Goal: Transaction & Acquisition: Purchase product/service

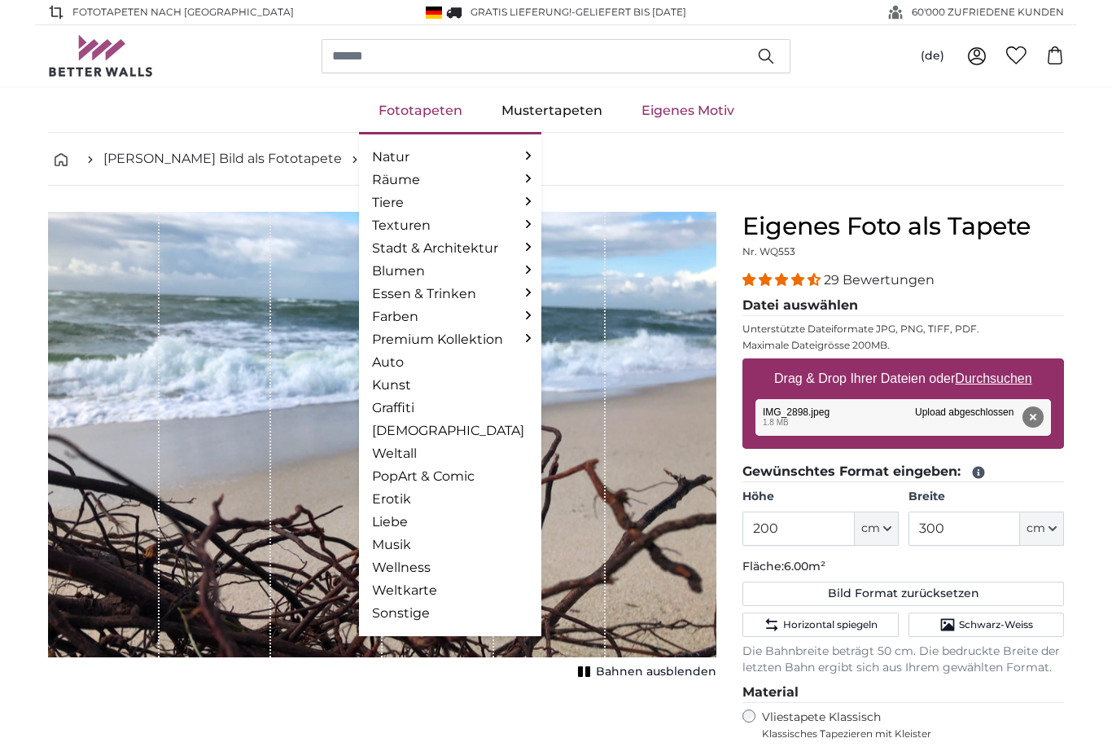
click at [440, 120] on link "Fototapeten" at bounding box center [420, 111] width 123 height 42
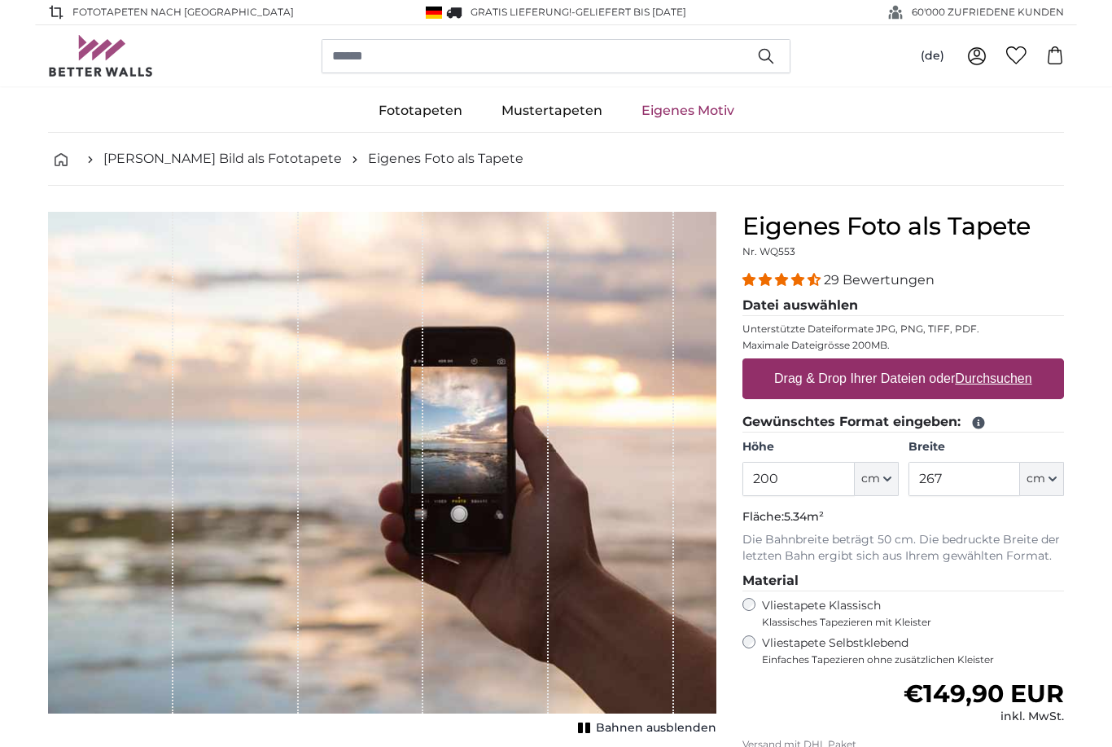
click at [1008, 384] on u "Durchsuchen" at bounding box center [994, 378] width 77 height 14
click at [1008, 363] on input "Drag & Drop Ihrer Dateien oder Durchsuchen" at bounding box center [904, 360] width 322 height 5
type input "**********"
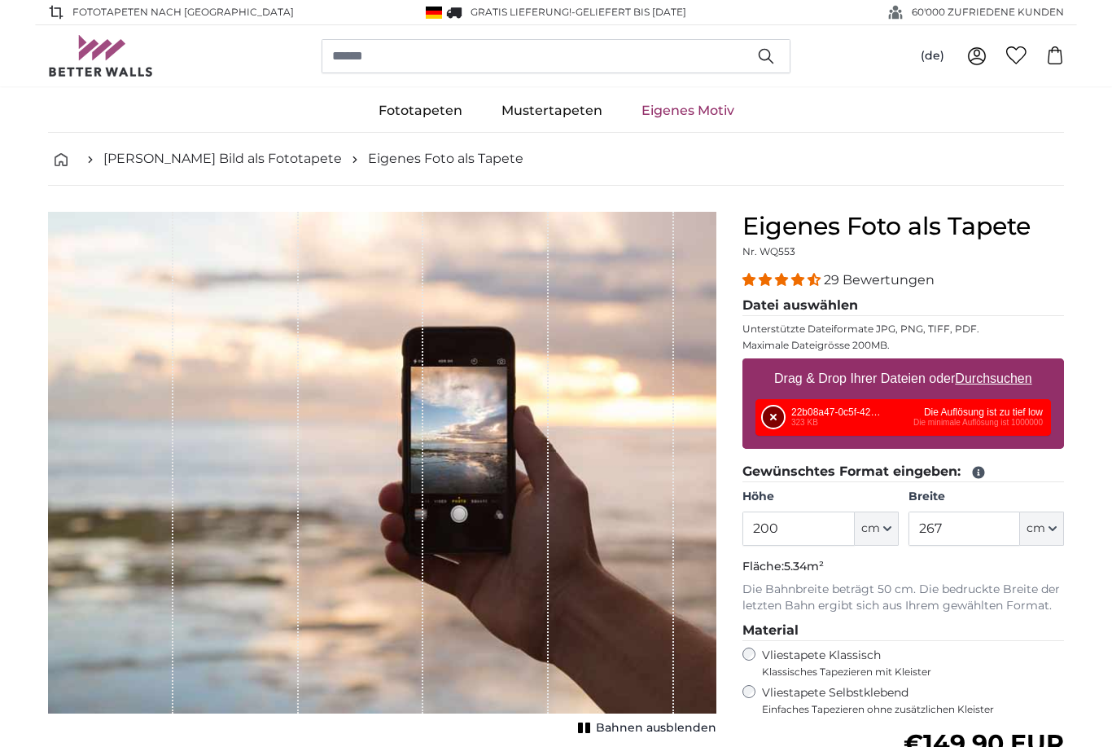
click at [775, 415] on button "Entfernen" at bounding box center [773, 416] width 21 height 21
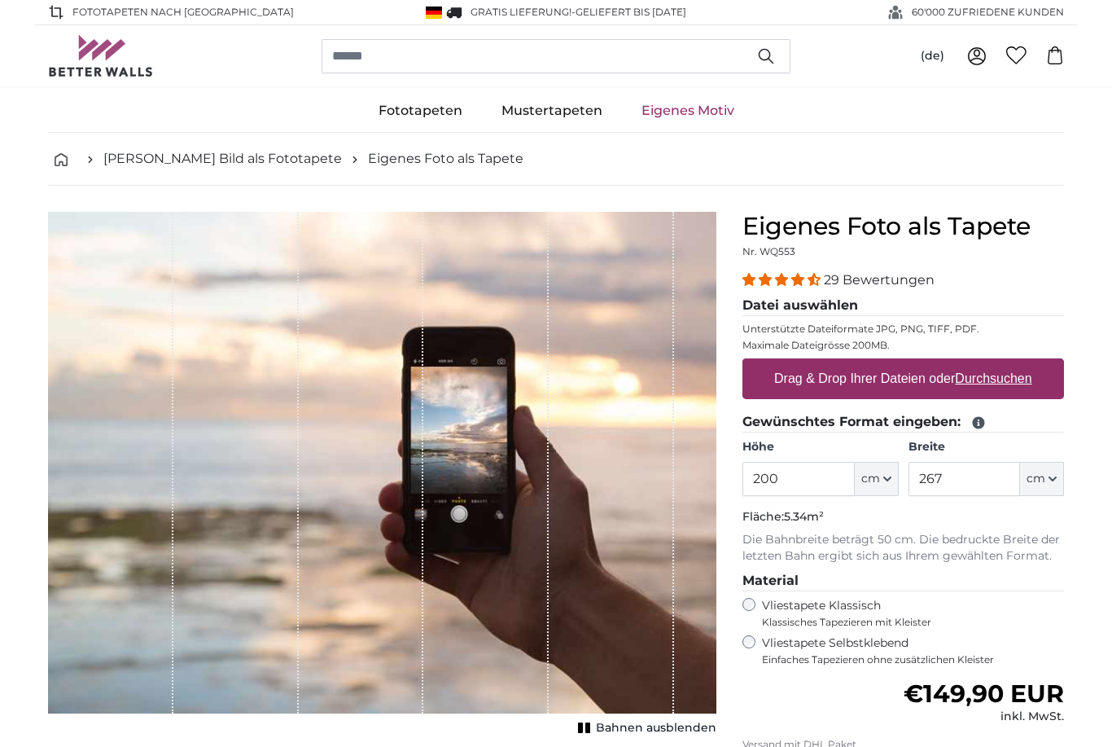
click at [1023, 378] on u "Durchsuchen" at bounding box center [994, 378] width 77 height 14
click at [1023, 363] on input "Drag & Drop Ihrer Dateien oder Durchsuchen" at bounding box center [904, 360] width 322 height 5
click at [1014, 388] on label "Drag & Drop Ihrer Dateien oder Durchsuchen" at bounding box center [903, 378] width 271 height 33
click at [1014, 363] on input "Drag & Drop Ihrer Dateien oder Durchsuchen" at bounding box center [904, 360] width 322 height 5
click at [1025, 388] on label "Drag & Drop Ihrer Dateien oder Durchsuchen" at bounding box center [903, 378] width 271 height 33
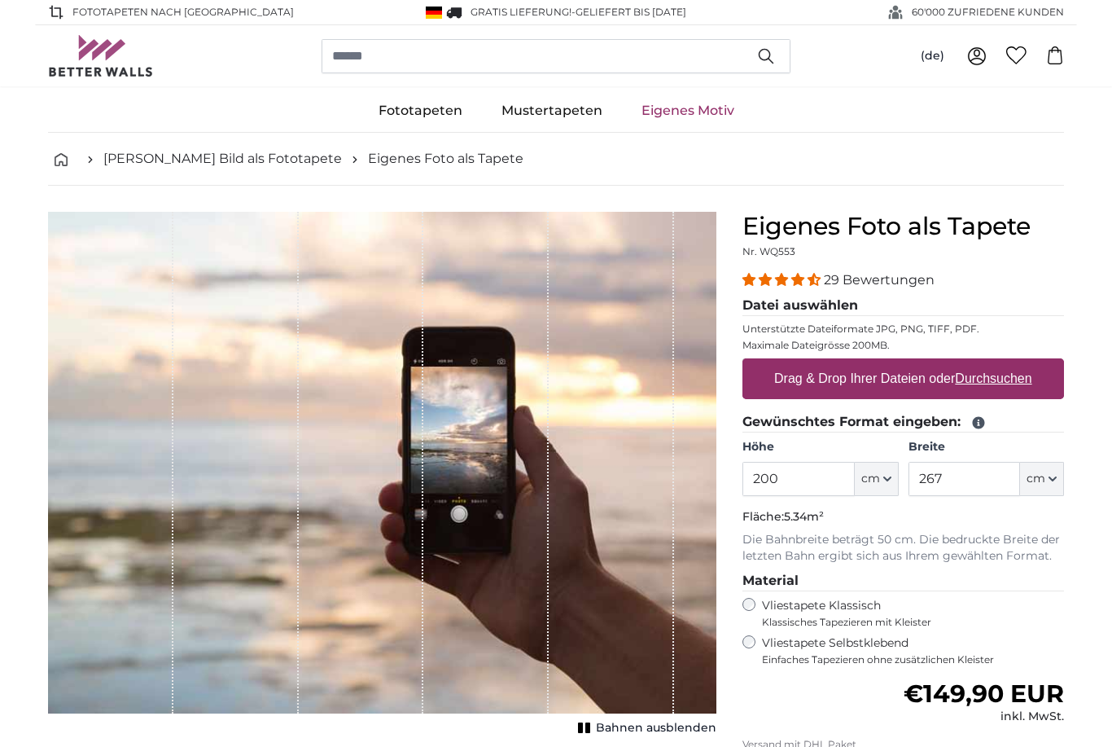
click at [1025, 363] on input "Drag & Drop Ihrer Dateien oder Durchsuchen" at bounding box center [904, 360] width 322 height 5
type input "**********"
click at [973, 377] on u "Durchsuchen" at bounding box center [994, 378] width 77 height 14
click at [973, 363] on input "Drag & Drop Ihrer Dateien oder Durchsuchen" at bounding box center [904, 360] width 322 height 5
type input "**********"
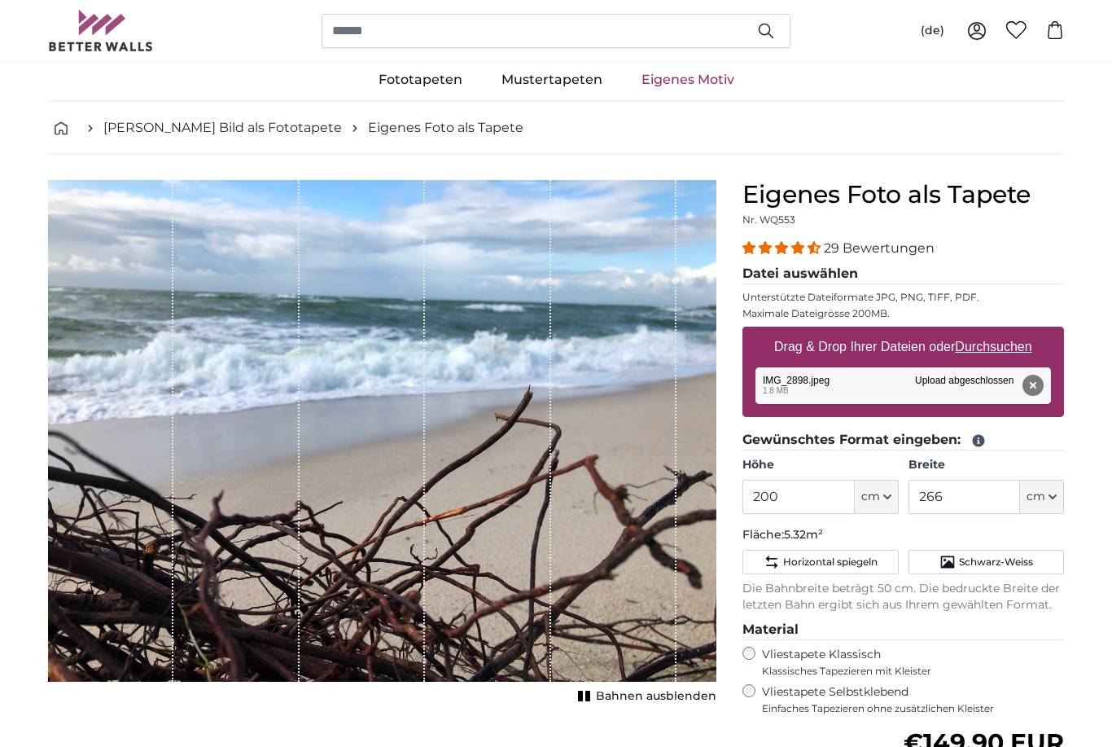
scroll to position [48, 0]
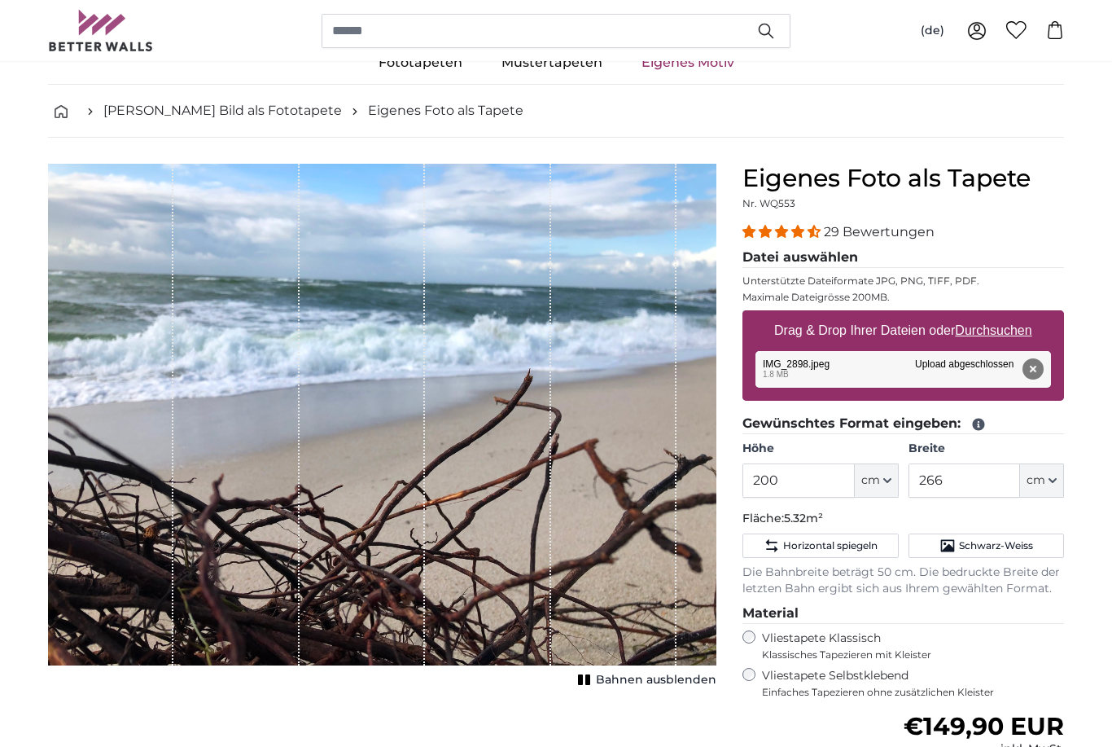
click at [1050, 477] on icon "button" at bounding box center [1053, 480] width 8 height 8
click at [1019, 524] on link "Centimeter (cm)" at bounding box center [1040, 523] width 143 height 29
click at [953, 484] on input "266" at bounding box center [965, 480] width 112 height 34
type input "2"
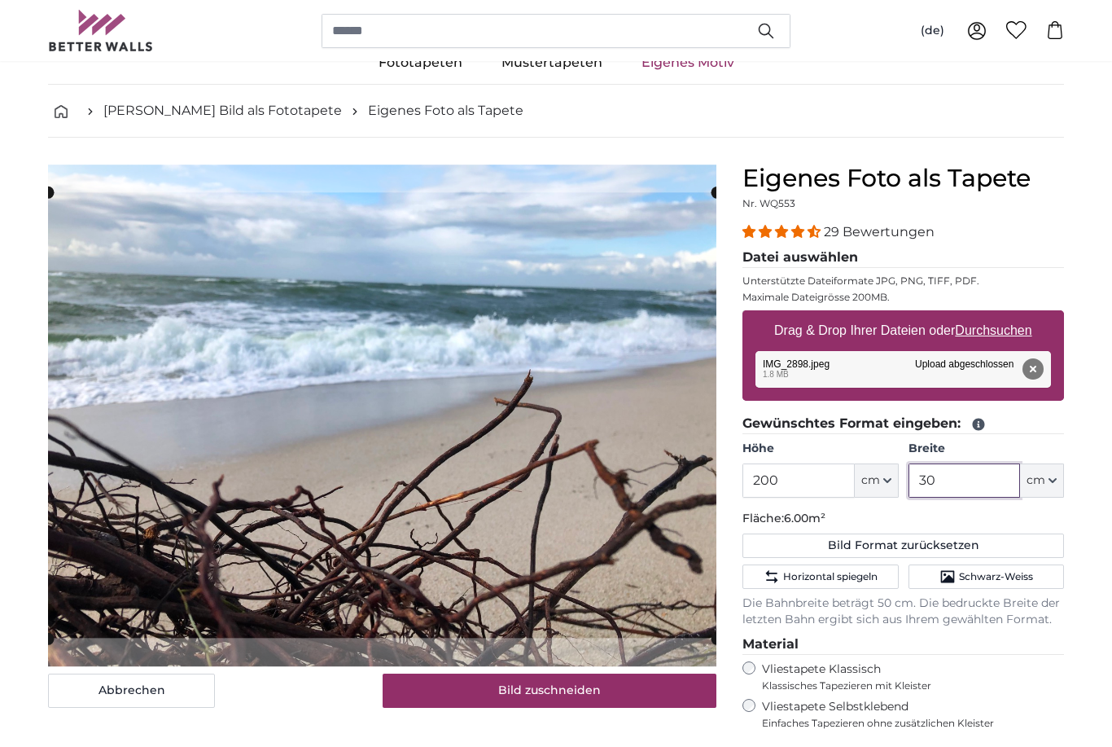
type input "3"
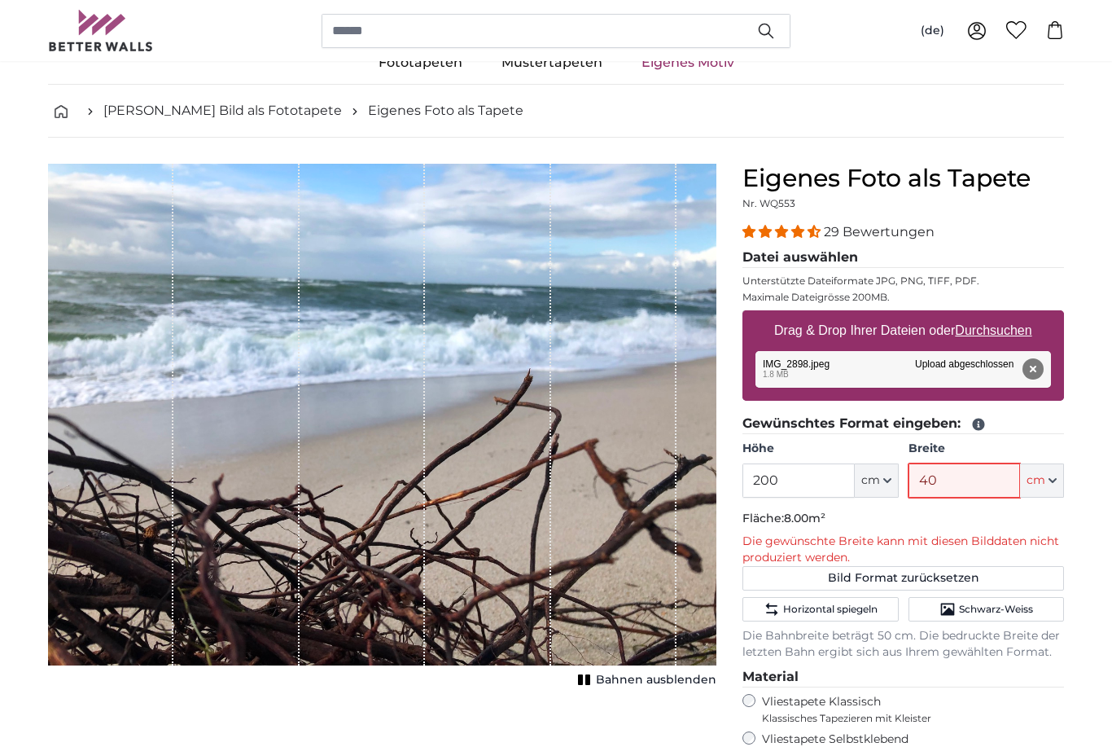
type input "4"
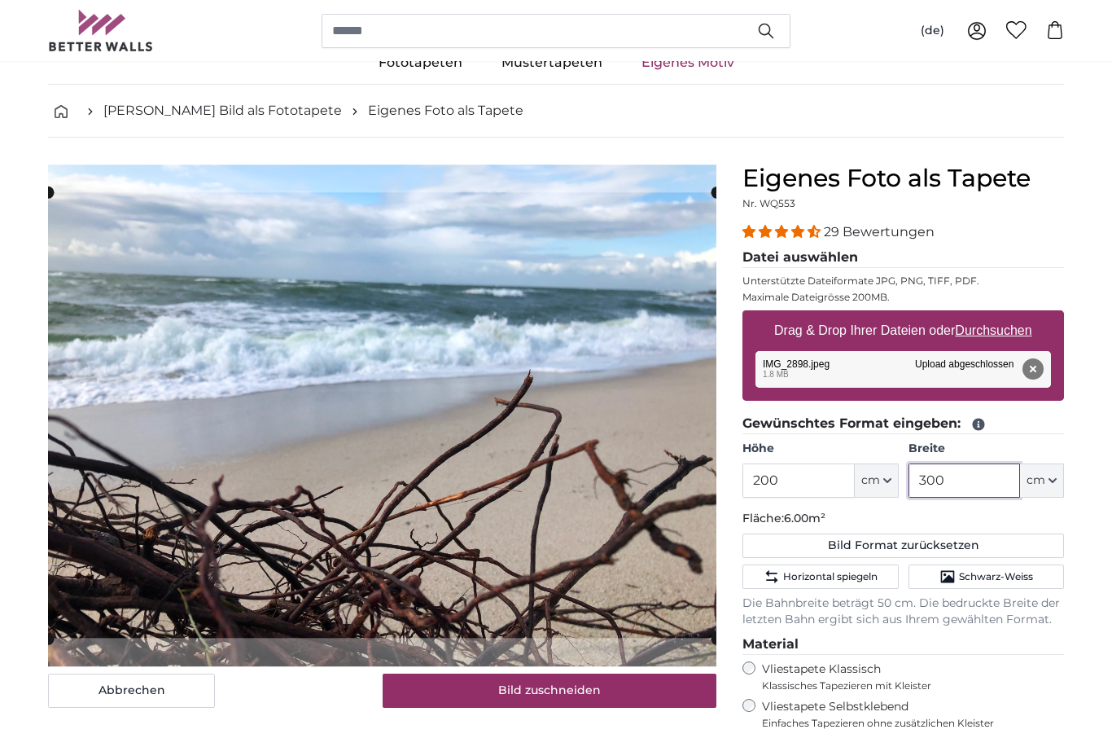
type input "300"
click at [988, 328] on u "Durchsuchen" at bounding box center [994, 330] width 77 height 14
click at [988, 315] on input "Drag & Drop Ihrer Dateien oder Durchsuchen" at bounding box center [904, 312] width 322 height 5
type input "**********"
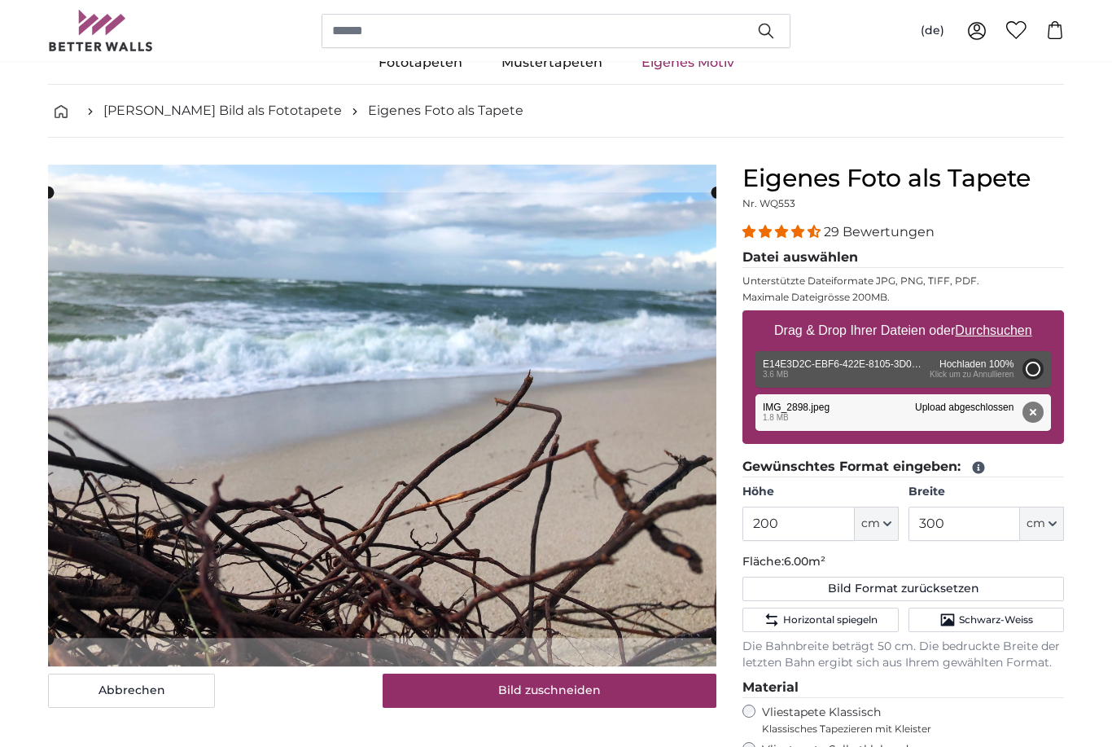
type input "112"
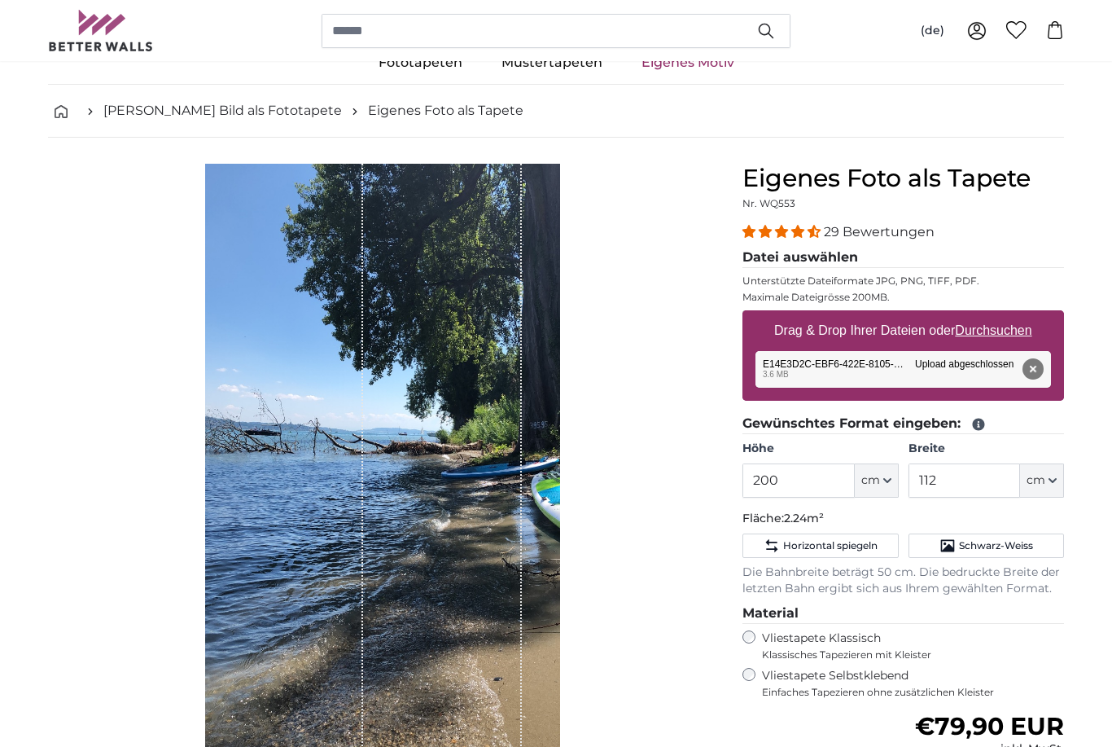
click at [999, 337] on u "Durchsuchen" at bounding box center [994, 330] width 77 height 14
click at [999, 315] on input "Drag & Drop Ihrer Dateien oder Durchsuchen" at bounding box center [904, 312] width 322 height 5
click at [1021, 340] on label "Drag & Drop Ihrer Dateien oder Durchsuchen" at bounding box center [903, 330] width 271 height 33
click at [1021, 315] on input "Drag & Drop Ihrer Dateien oder Durchsuchen" at bounding box center [904, 312] width 322 height 5
type input "**********"
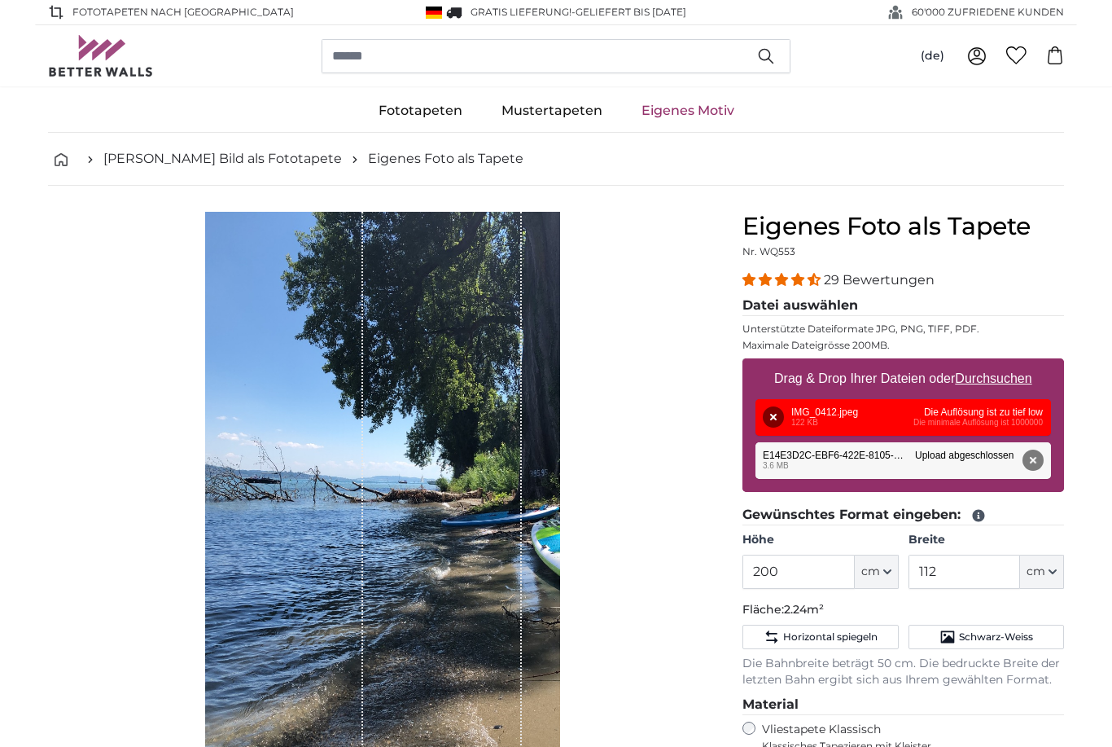
click at [984, 384] on u "Durchsuchen" at bounding box center [994, 378] width 77 height 14
click at [984, 363] on input "Drag & Drop Ihrer Dateien oder Durchsuchen" at bounding box center [904, 360] width 322 height 5
type input "**********"
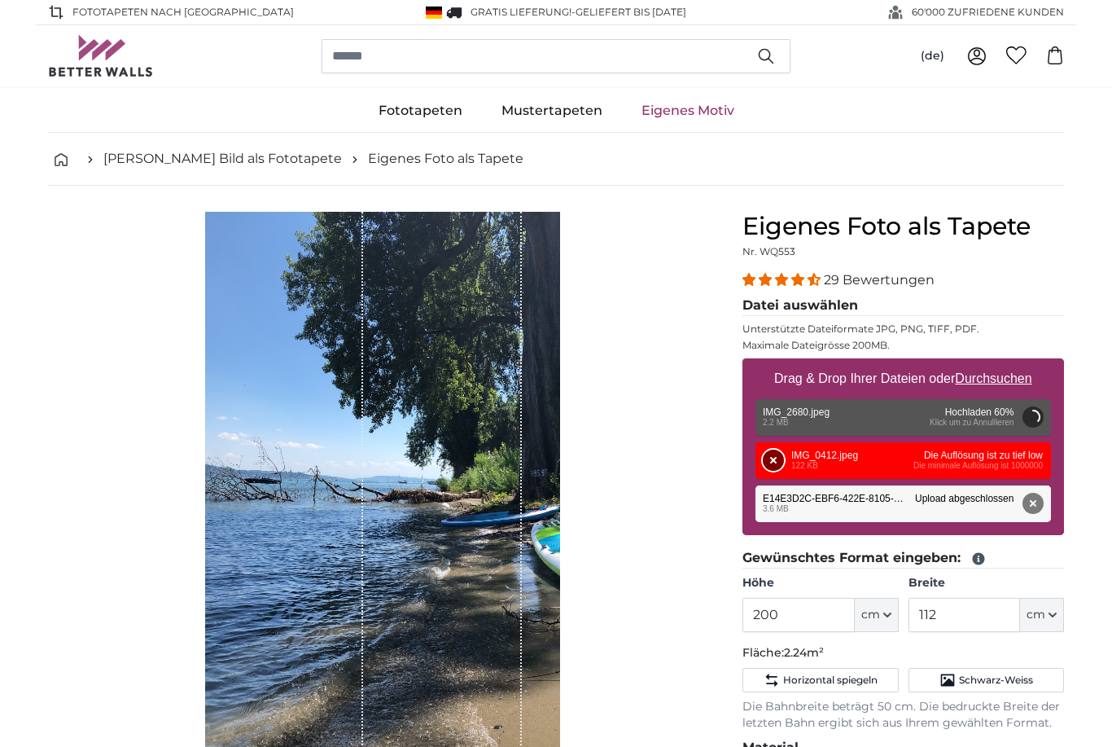
click at [772, 460] on button "Entfernen" at bounding box center [773, 459] width 21 height 21
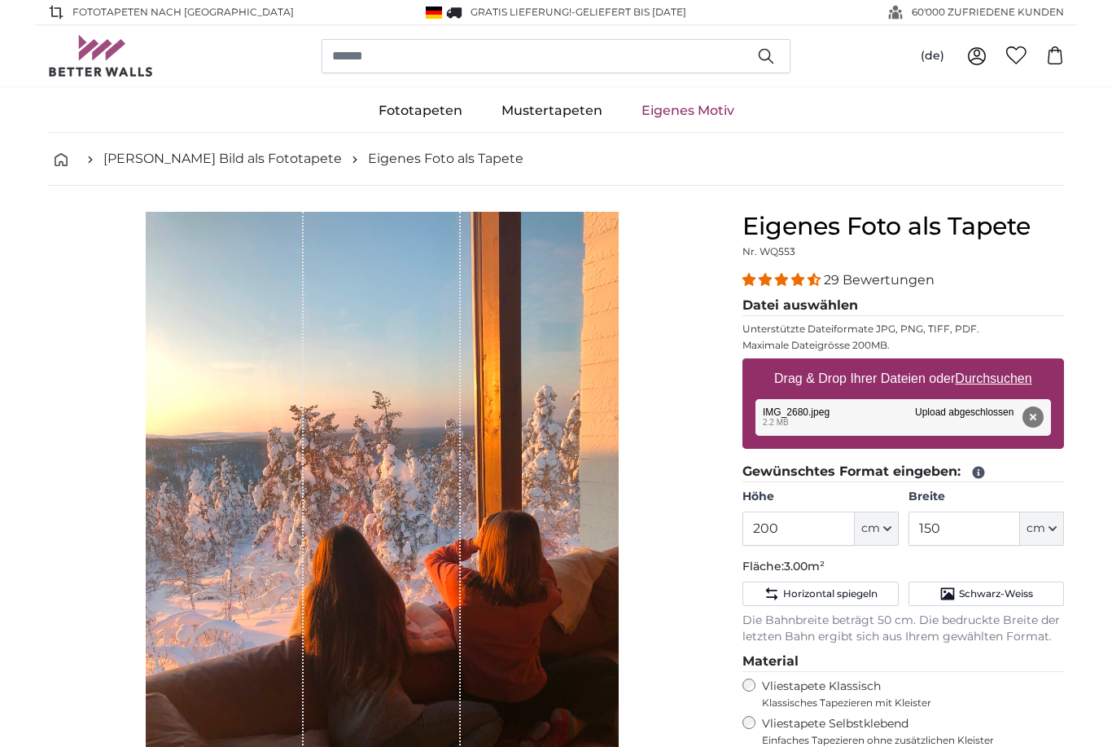
click at [1053, 537] on button "cm" at bounding box center [1042, 528] width 44 height 34
click at [965, 528] on input "150" at bounding box center [965, 528] width 112 height 34
type input "1"
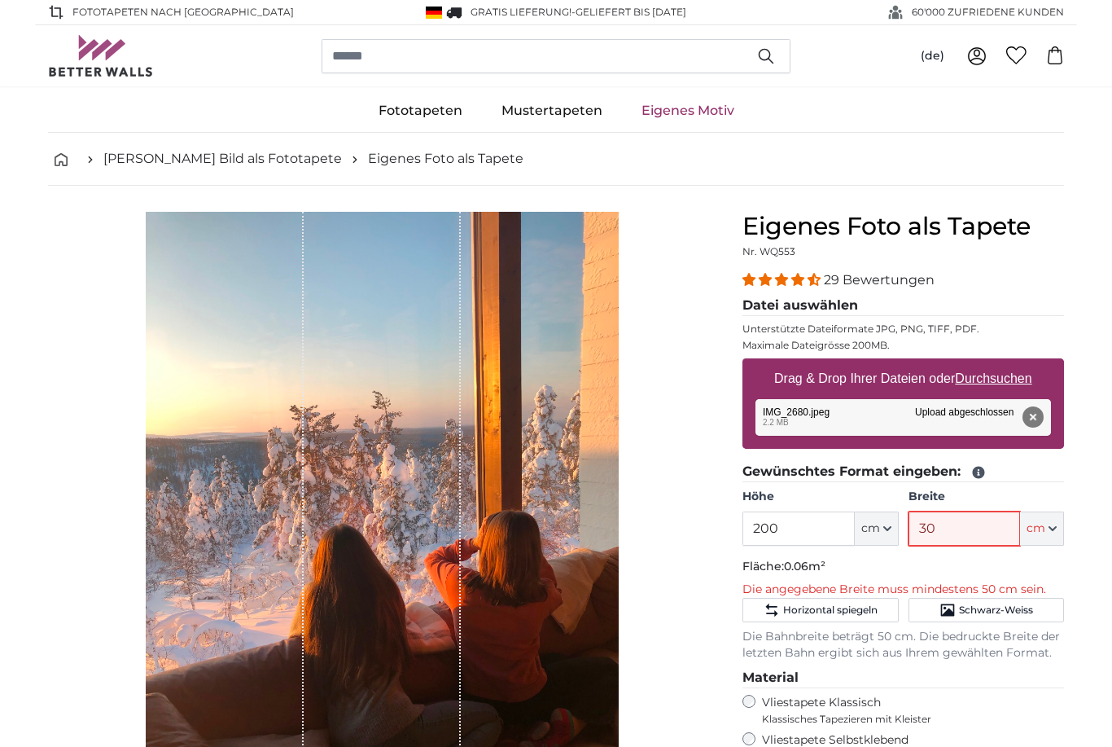
type input "300"
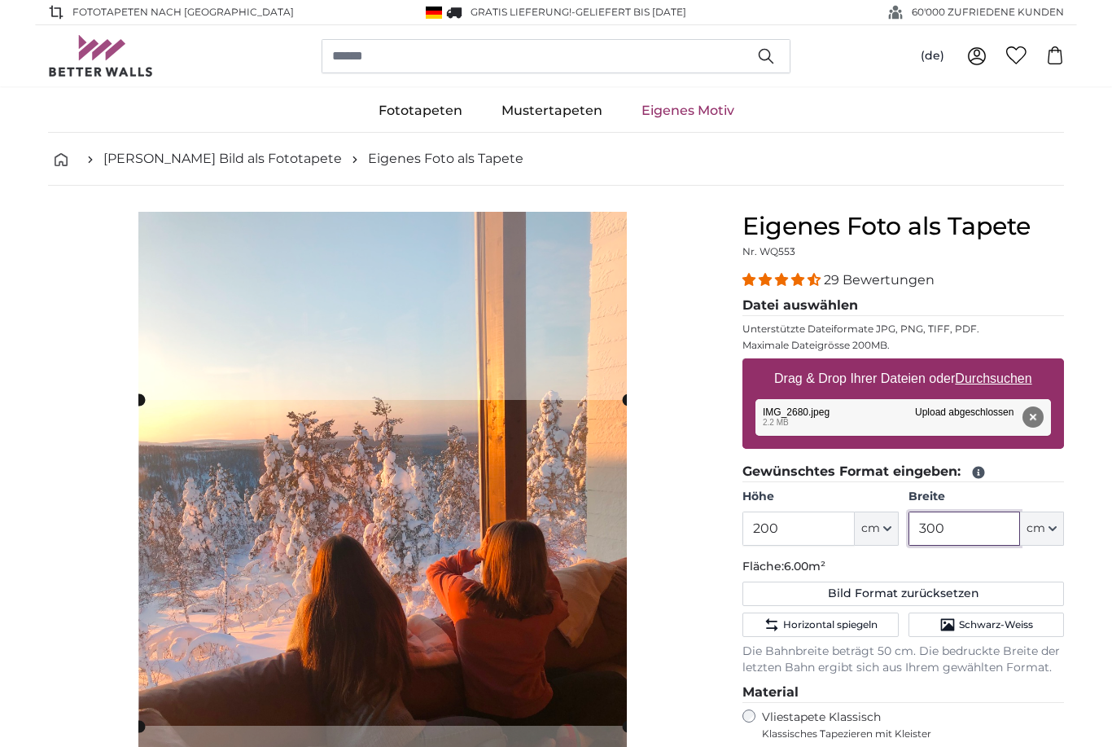
click at [564, 533] on cropper-handle at bounding box center [383, 563] width 489 height 326
click at [711, 634] on div "Abbrechen Bild zuschneiden" at bounding box center [382, 558] width 668 height 692
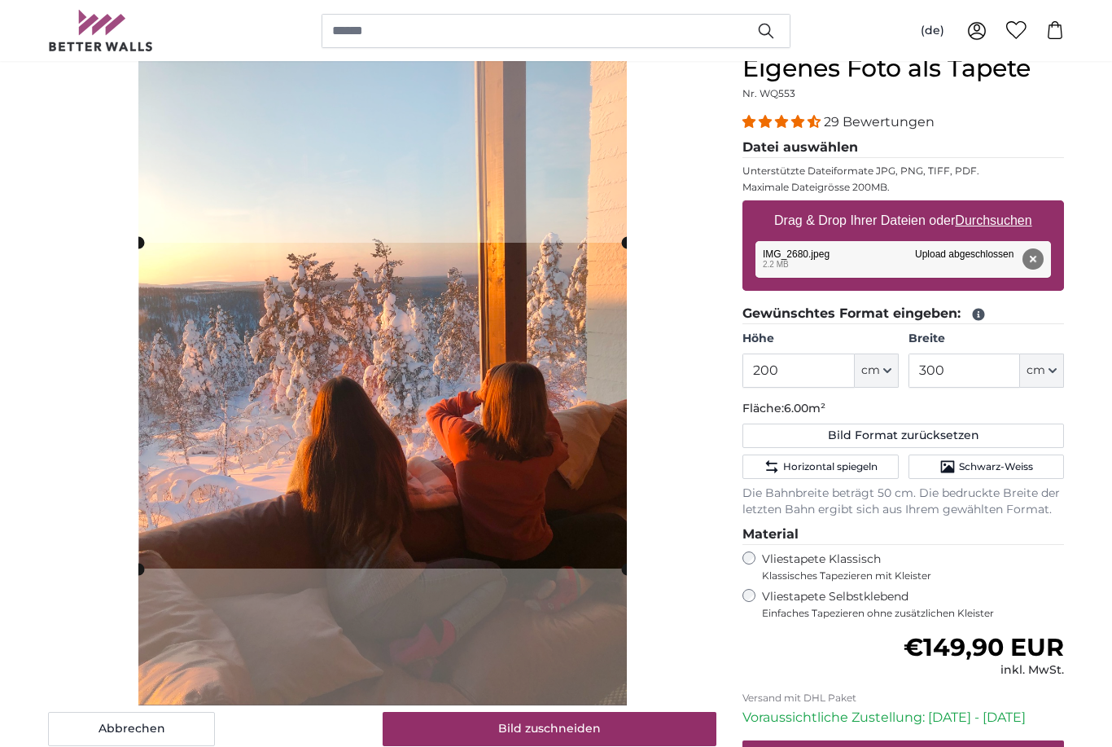
scroll to position [158, 0]
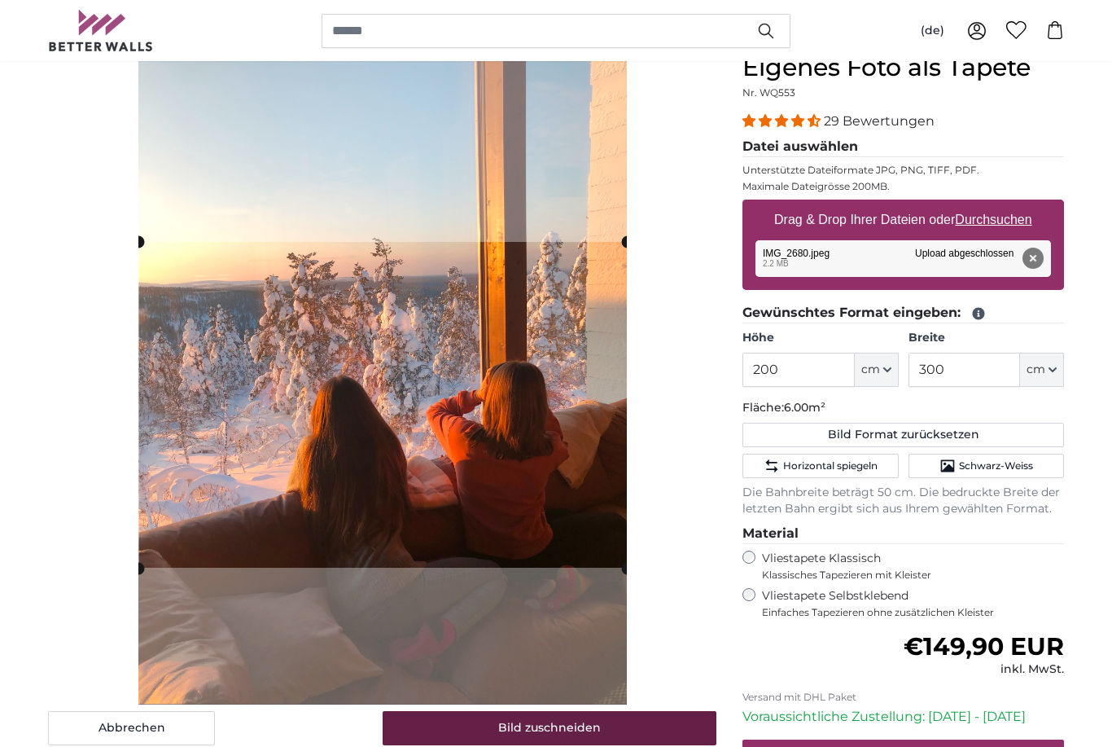
click at [580, 736] on button "Bild zuschneiden" at bounding box center [550, 729] width 335 height 34
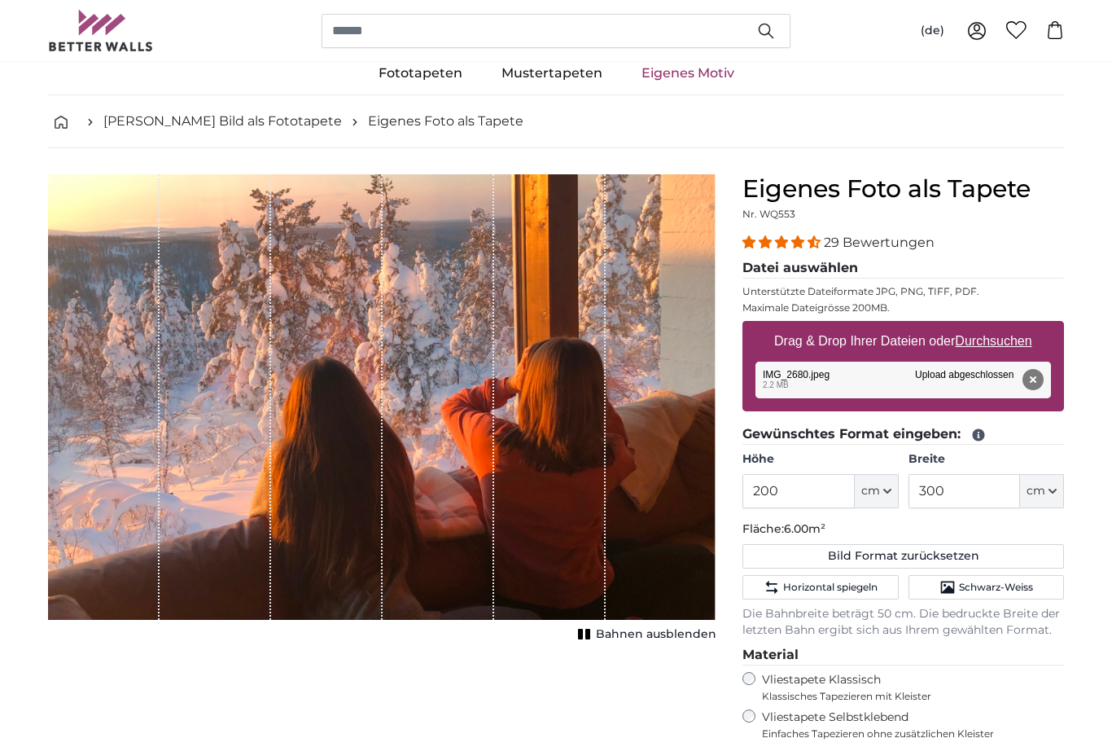
scroll to position [41, 0]
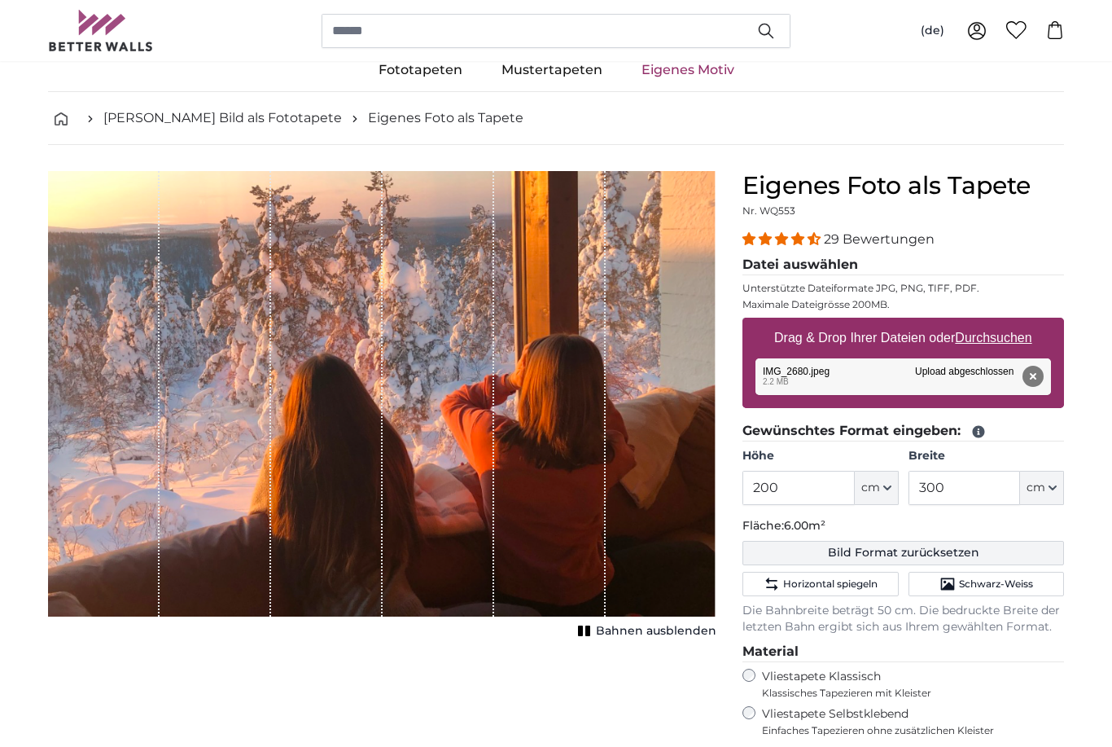
click at [842, 553] on button "Bild Format zurücksetzen" at bounding box center [904, 553] width 322 height 24
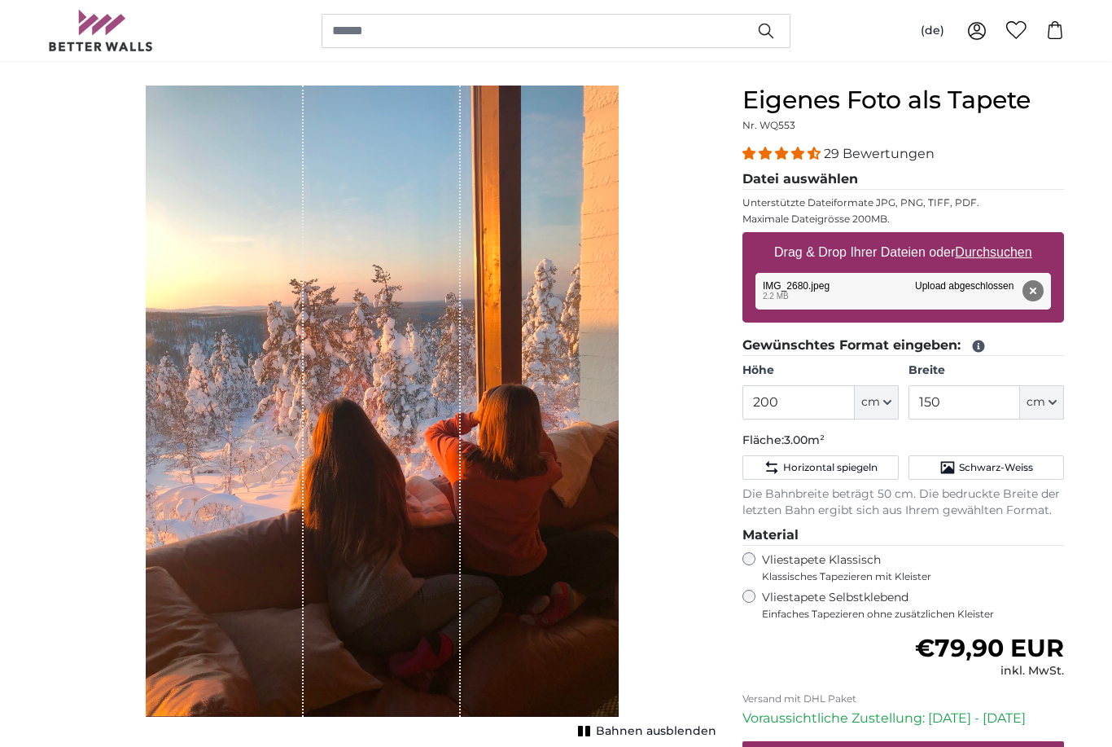
scroll to position [126, 0]
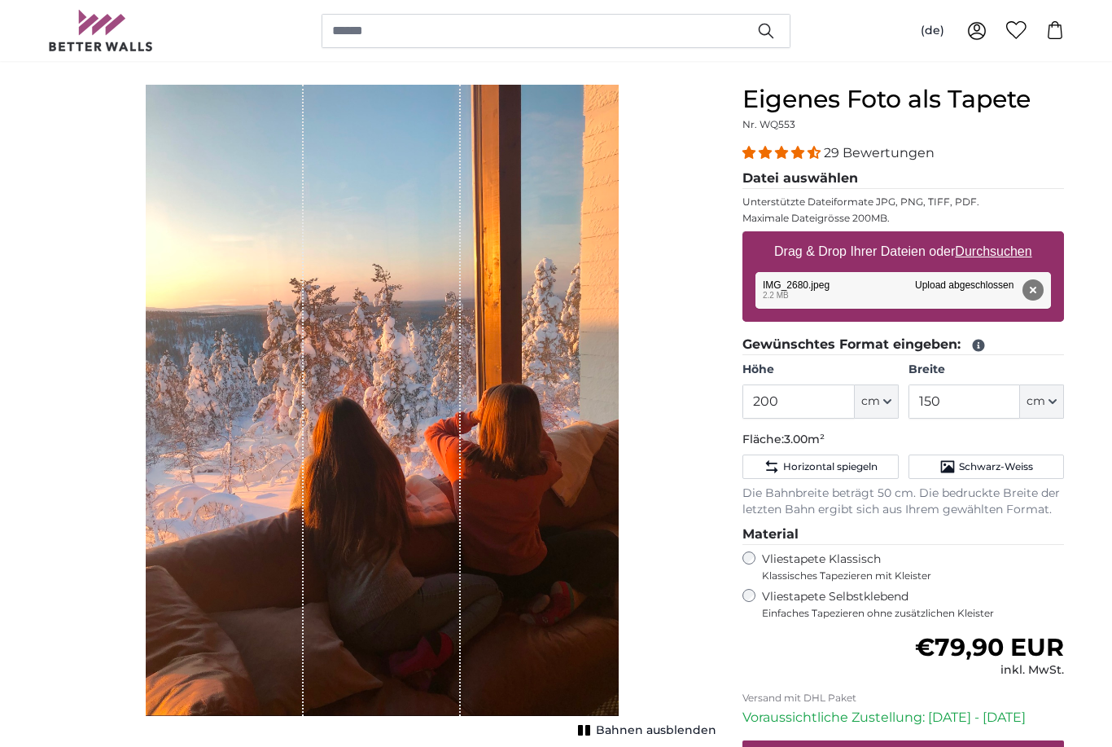
click at [594, 662] on div "1 of 1" at bounding box center [382, 400] width 473 height 631
click at [1000, 474] on button "Schwarz-Weiss" at bounding box center [987, 467] width 156 height 24
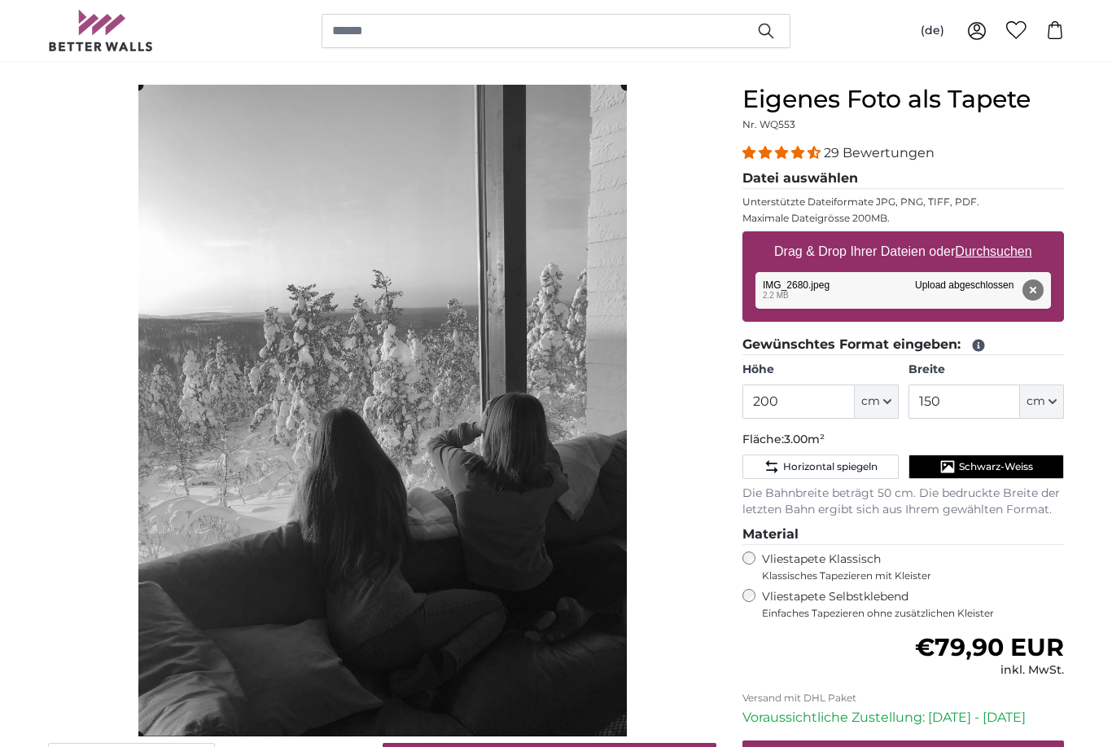
click at [1035, 470] on button "Schwarz-Weiss" at bounding box center [987, 466] width 156 height 24
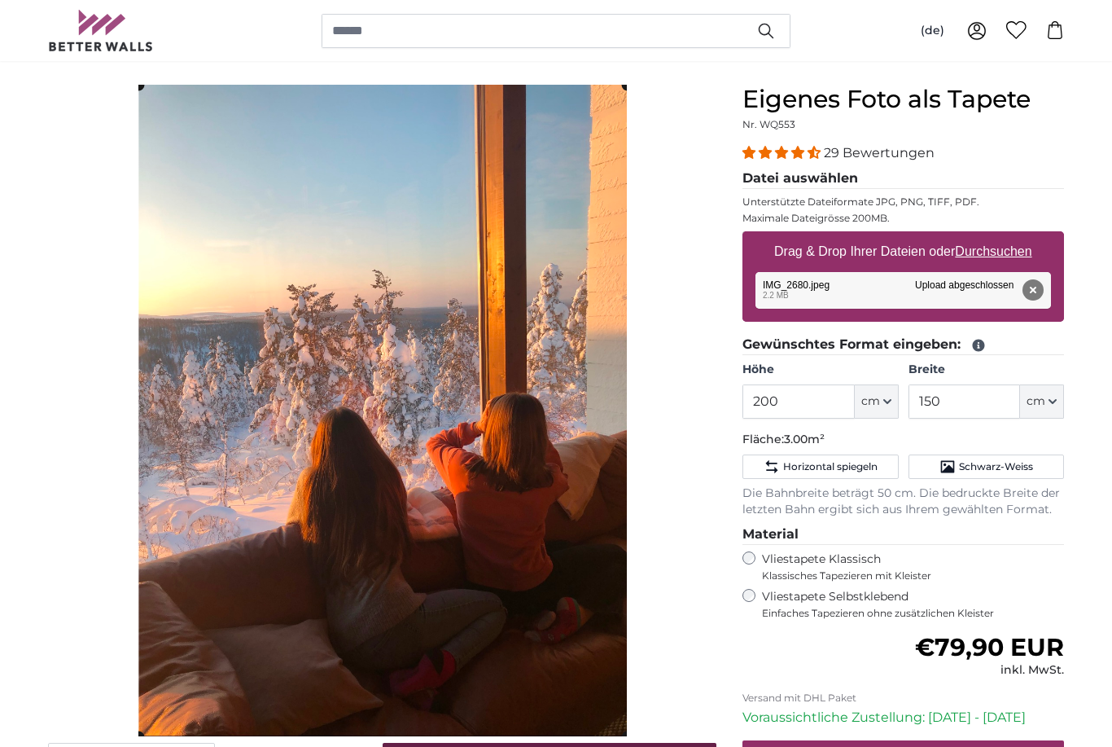
click at [511, 746] on button "Bild zuschneiden" at bounding box center [550, 760] width 335 height 34
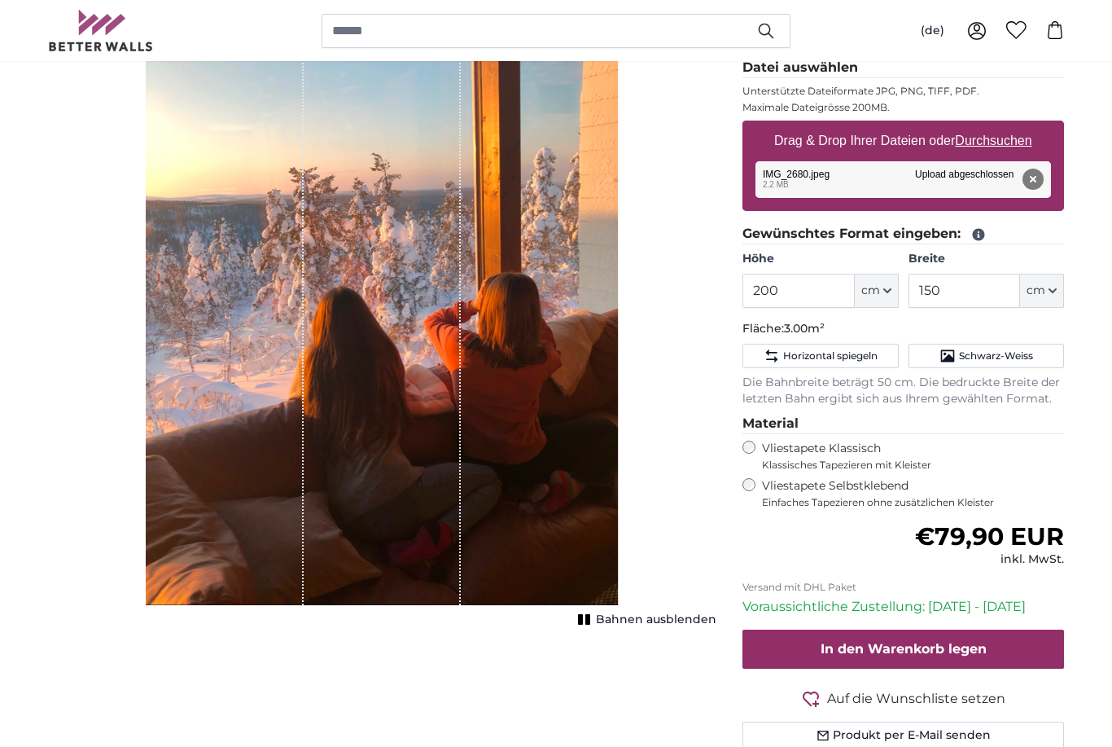
scroll to position [239, 0]
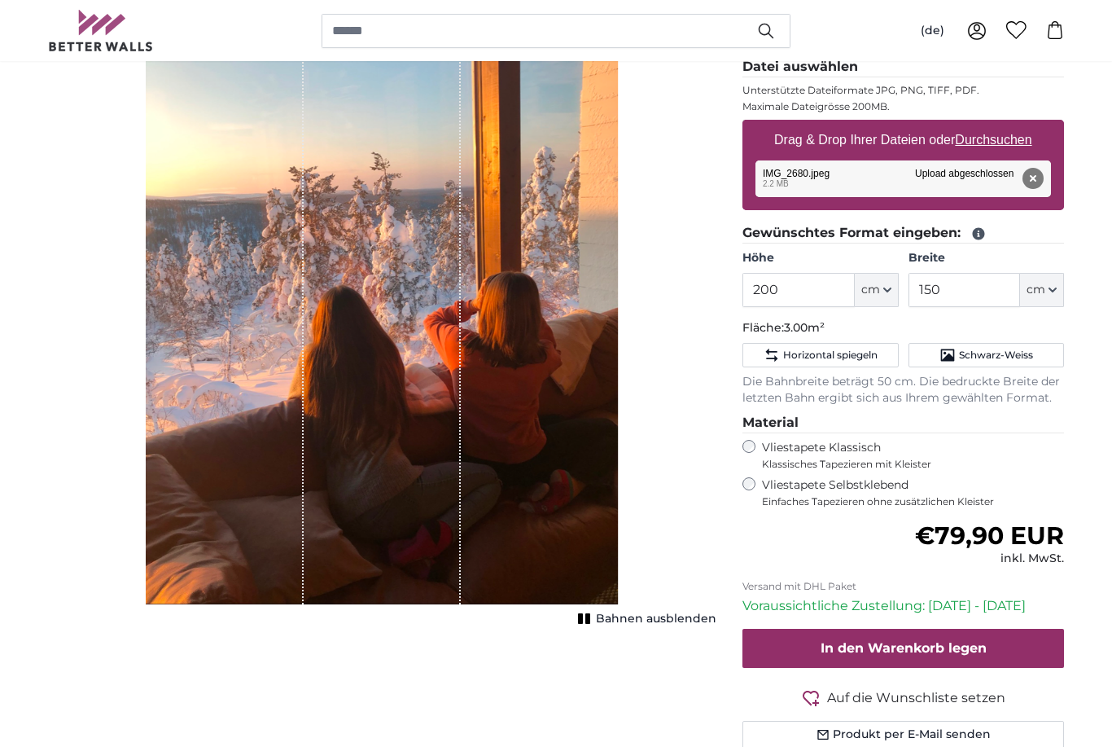
click at [574, 585] on div "1 of 1" at bounding box center [382, 288] width 473 height 631
click at [626, 587] on div "Bahnen ausblenden" at bounding box center [382, 298] width 668 height 651
click at [630, 623] on span "Bahnen ausblenden" at bounding box center [656, 619] width 121 height 16
click at [572, 562] on img "1 of 1" at bounding box center [382, 288] width 473 height 631
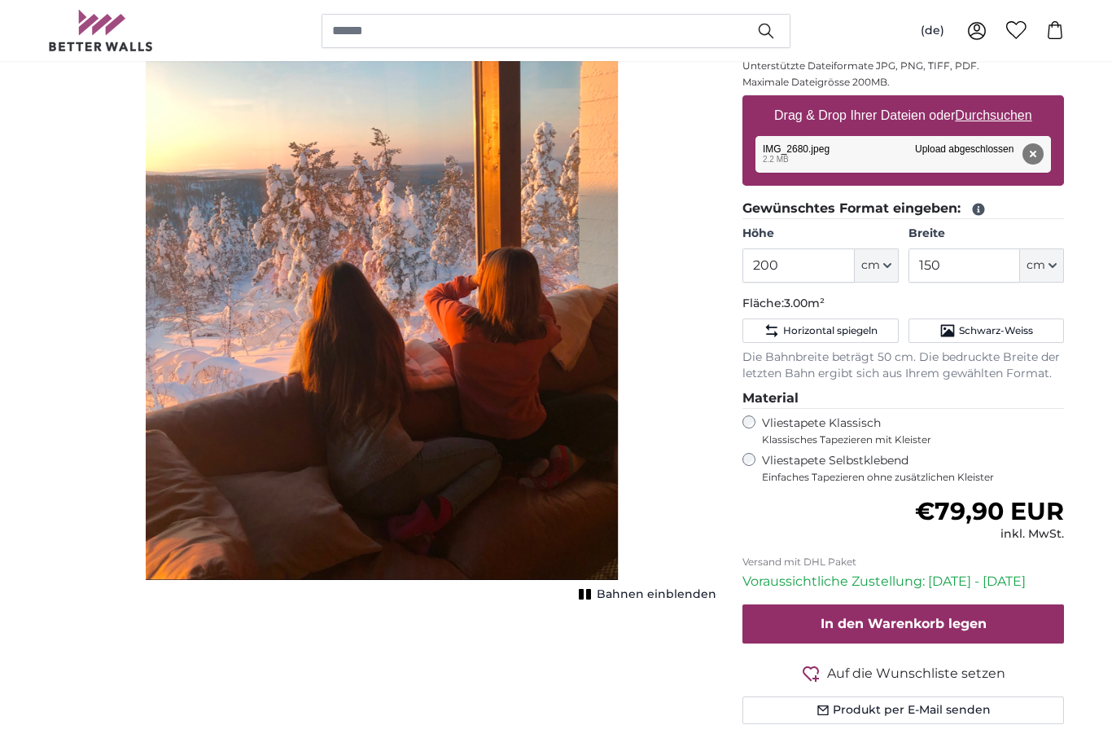
scroll to position [261, 0]
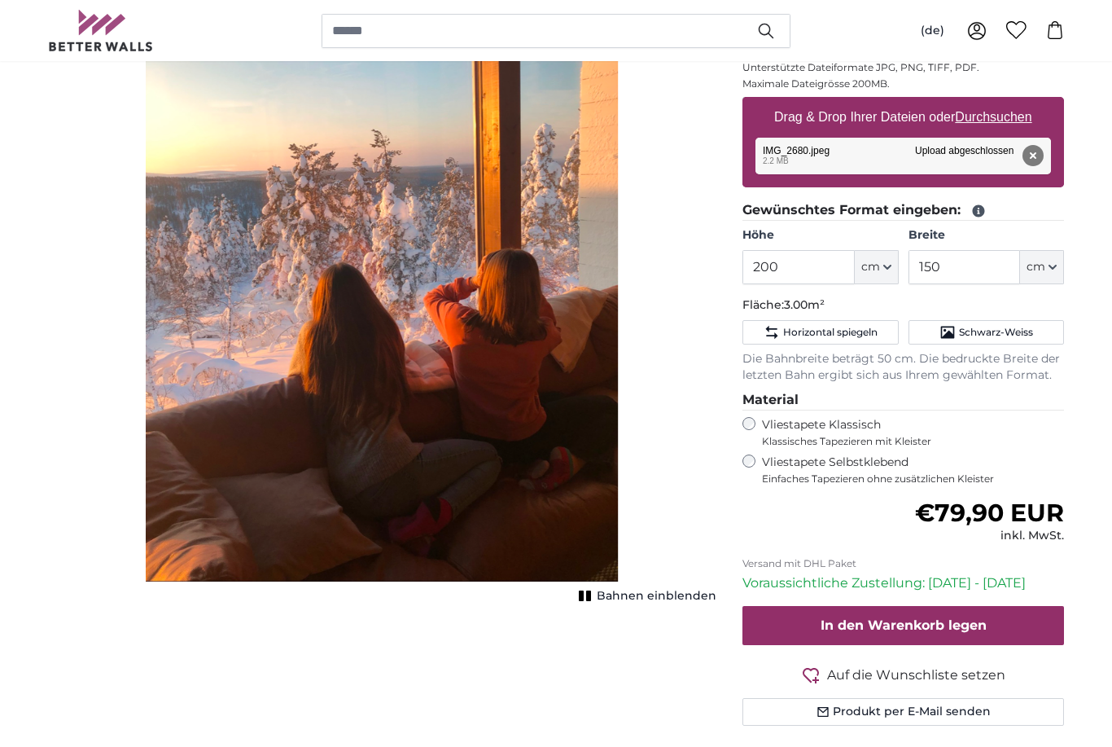
click at [1056, 267] on icon "button" at bounding box center [1053, 267] width 8 height 8
click at [983, 263] on input "150" at bounding box center [965, 267] width 112 height 34
type input "1"
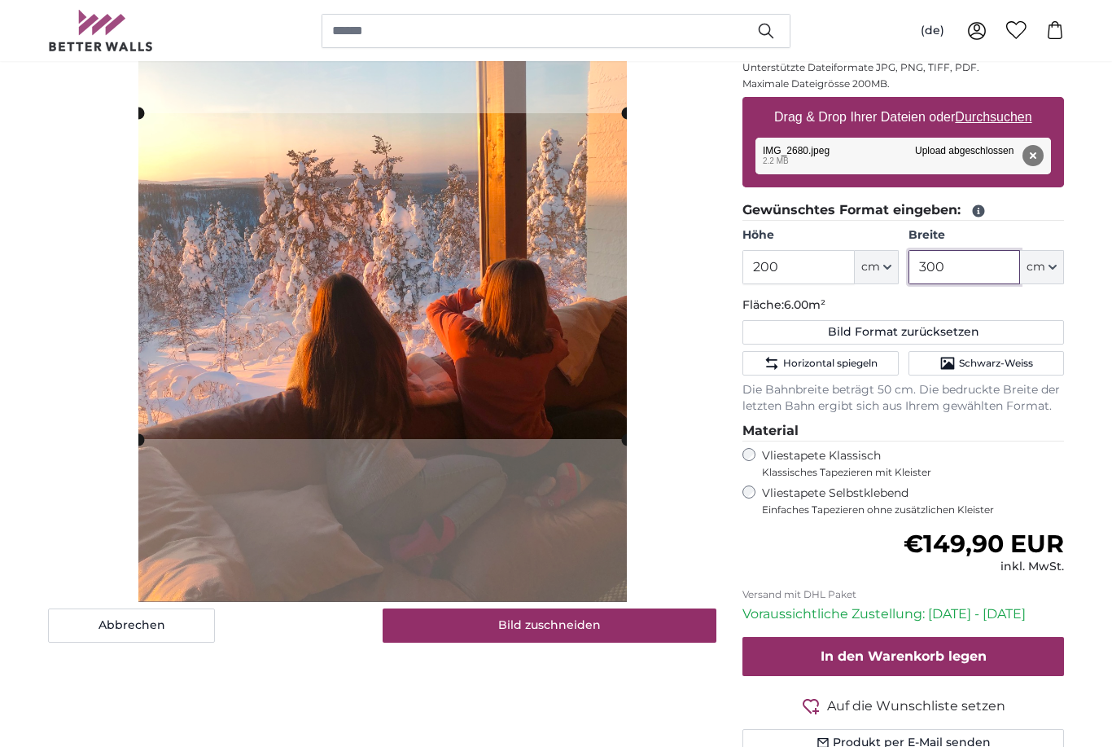
click at [616, 445] on cropper-handle at bounding box center [382, 439] width 489 height 12
type input "300"
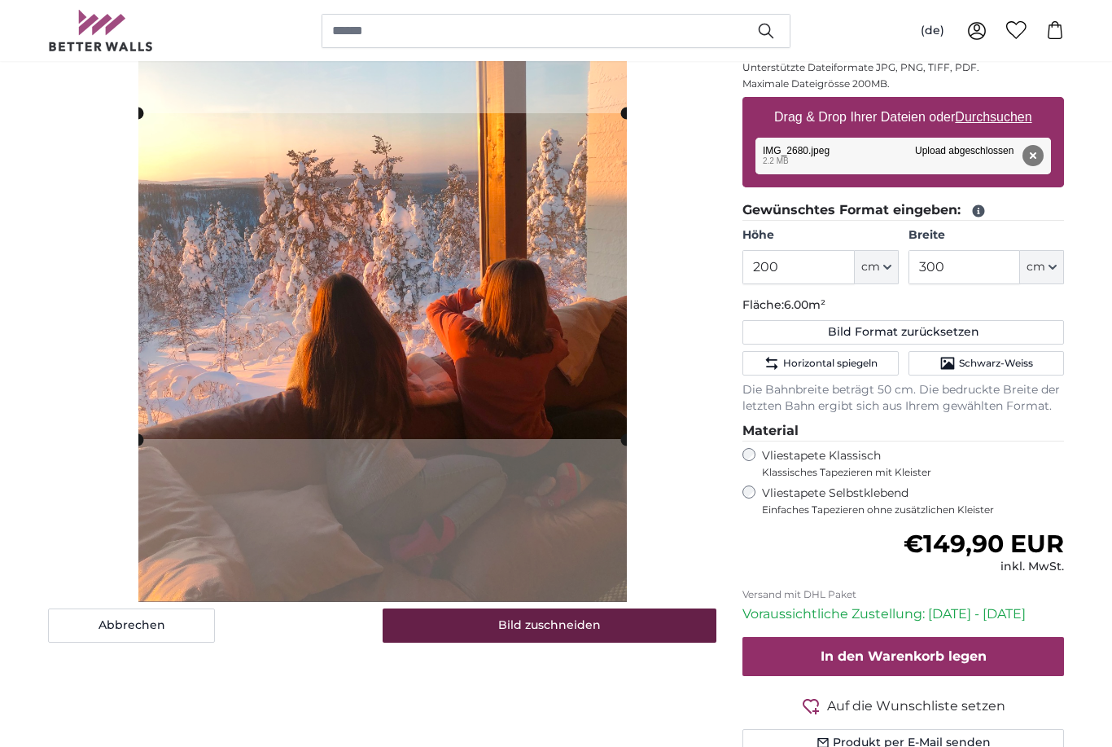
click at [617, 625] on button "Bild zuschneiden" at bounding box center [550, 625] width 335 height 34
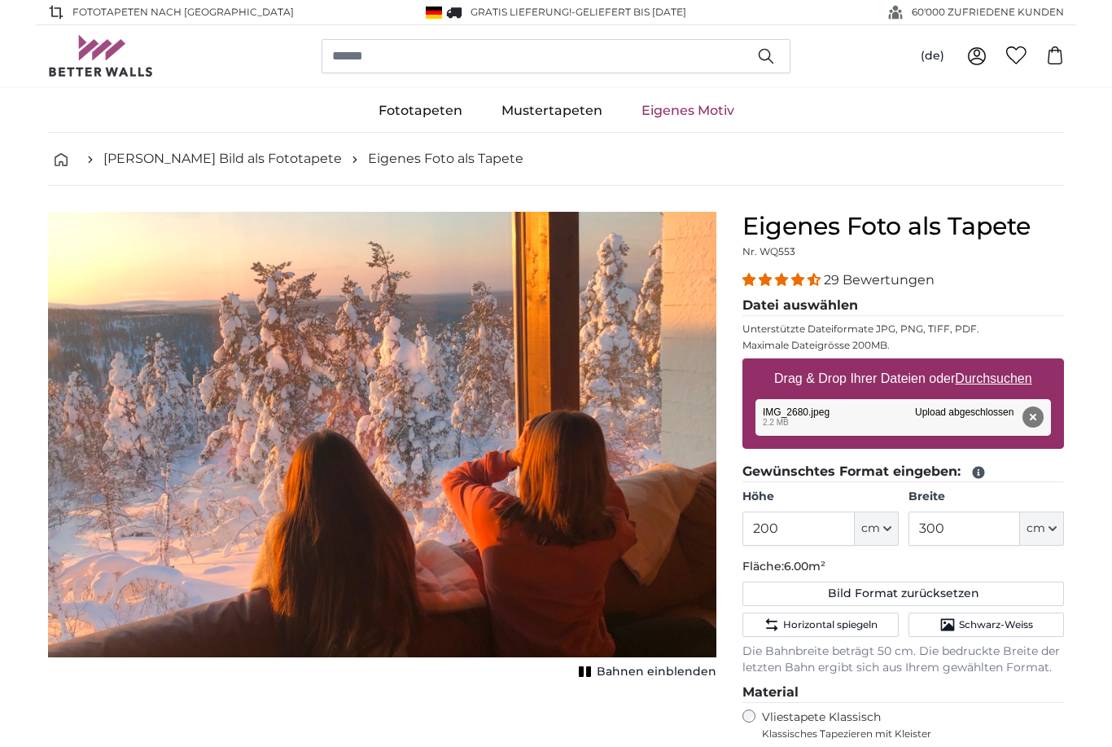
click at [995, 384] on u "Durchsuchen" at bounding box center [994, 378] width 77 height 14
click at [995, 363] on input "Drag & Drop Ihrer Dateien oder Durchsuchen" at bounding box center [904, 360] width 322 height 5
click at [991, 379] on u "Durchsuchen" at bounding box center [994, 378] width 77 height 14
click at [991, 363] on input "Drag & Drop Ihrer Dateien oder Durchsuchen" at bounding box center [904, 360] width 322 height 5
type input "**********"
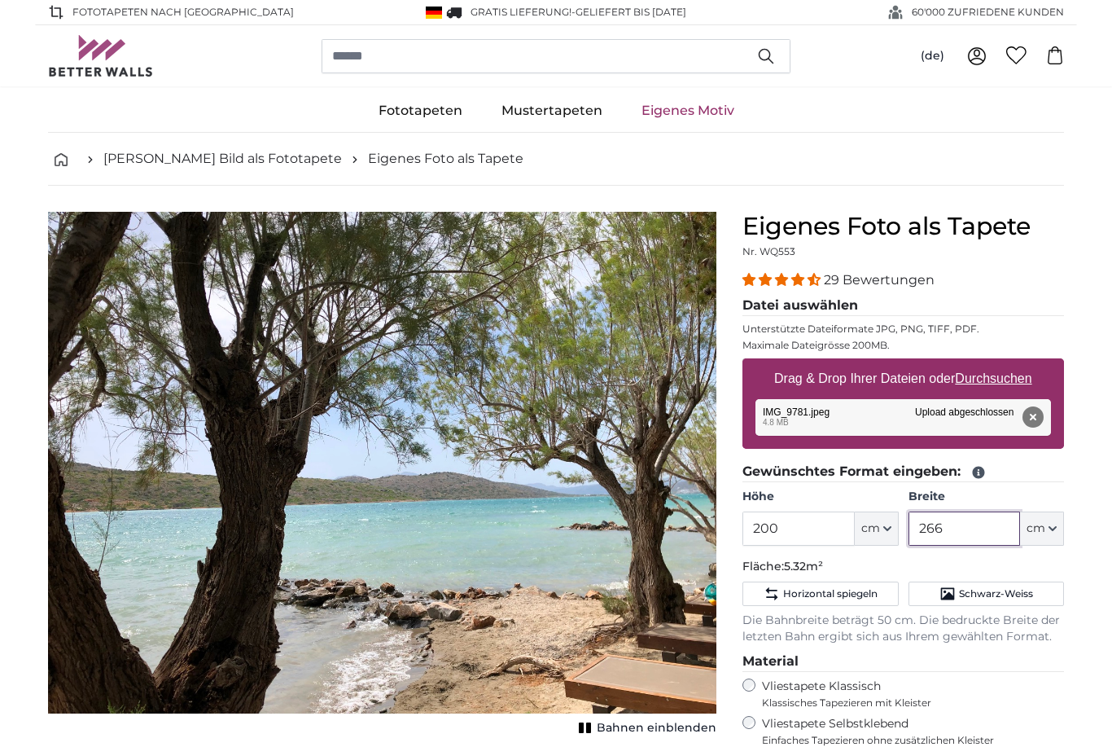
click at [979, 527] on input "266" at bounding box center [965, 528] width 112 height 34
type input "2"
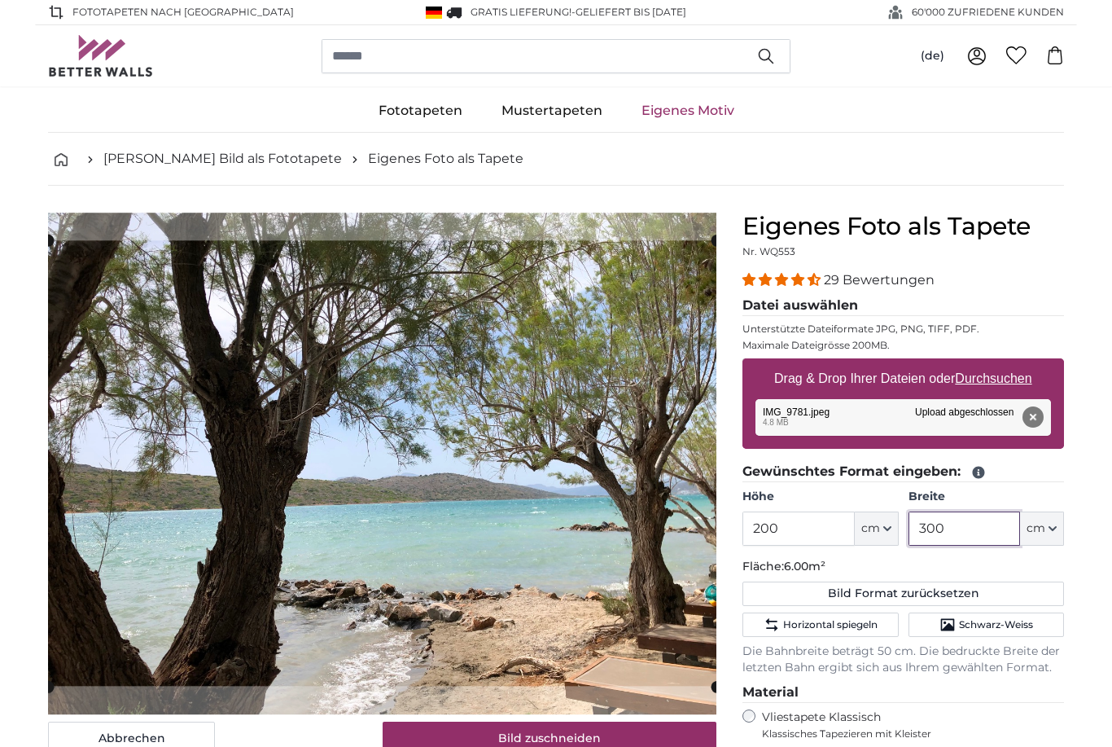
type input "300"
click at [997, 382] on u "Durchsuchen" at bounding box center [994, 378] width 77 height 14
click at [997, 363] on input "Drag & Drop Ihrer Dateien oder Durchsuchen" at bounding box center [904, 360] width 322 height 5
type input "**********"
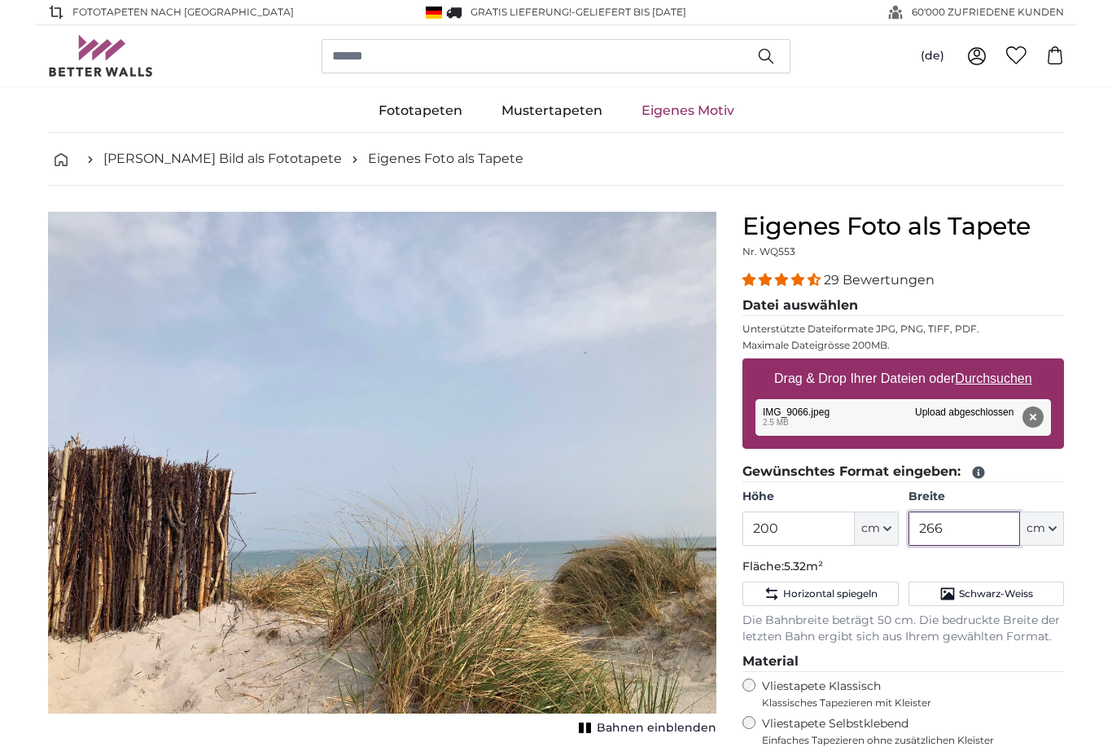
click at [975, 522] on input "266" at bounding box center [965, 528] width 112 height 34
type input "2"
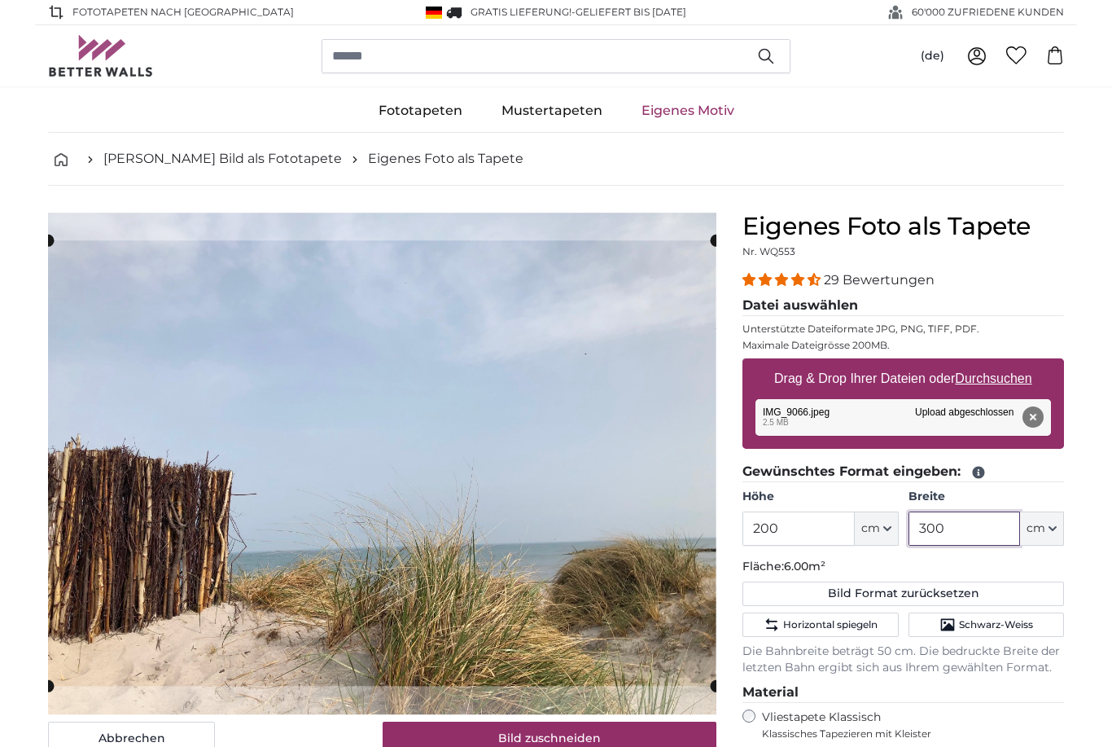
click at [712, 680] on cropper-handle at bounding box center [716, 686] width 12 height 12
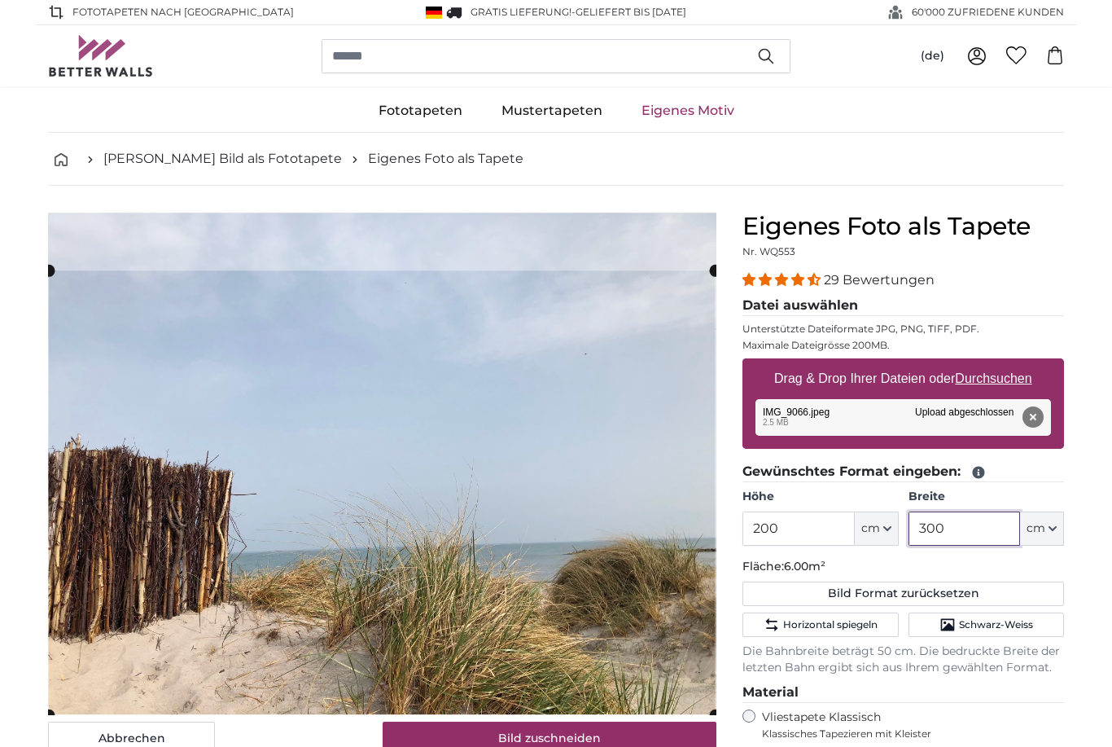
type input "300"
click at [821, 284] on span "4.34 stars" at bounding box center [814, 279] width 13 height 13
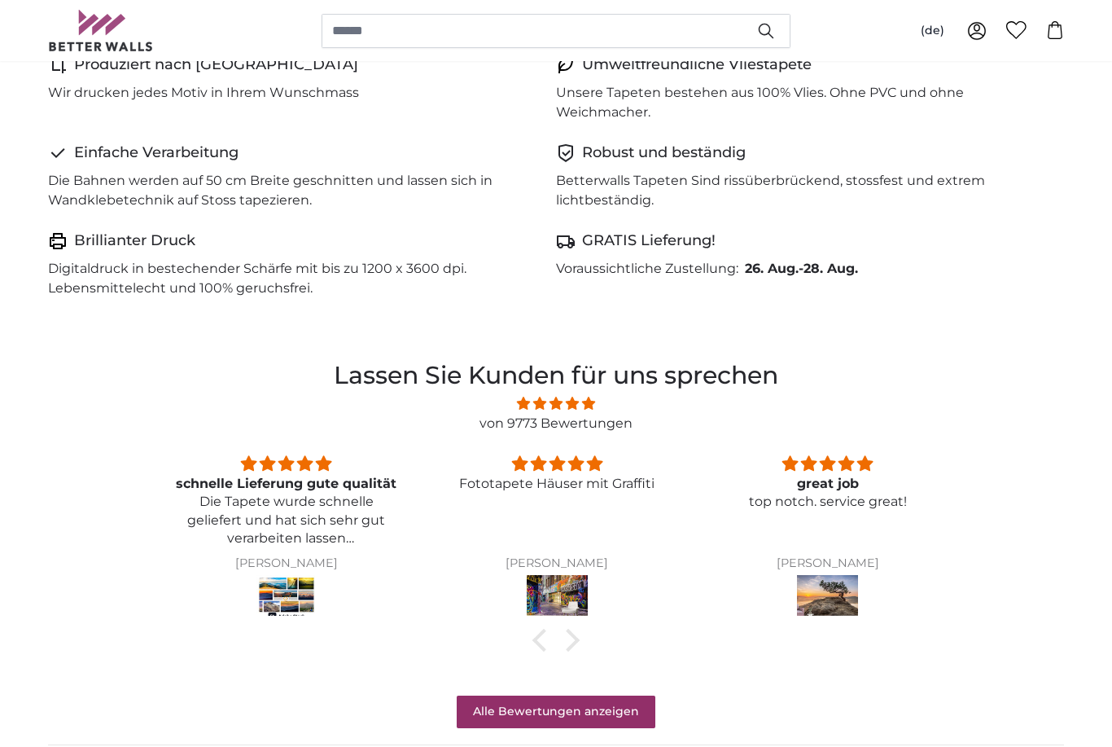
scroll to position [1062, 0]
click at [621, 698] on link "Alle Bewertungen anzeigen" at bounding box center [556, 711] width 199 height 33
